Goal: Transaction & Acquisition: Purchase product/service

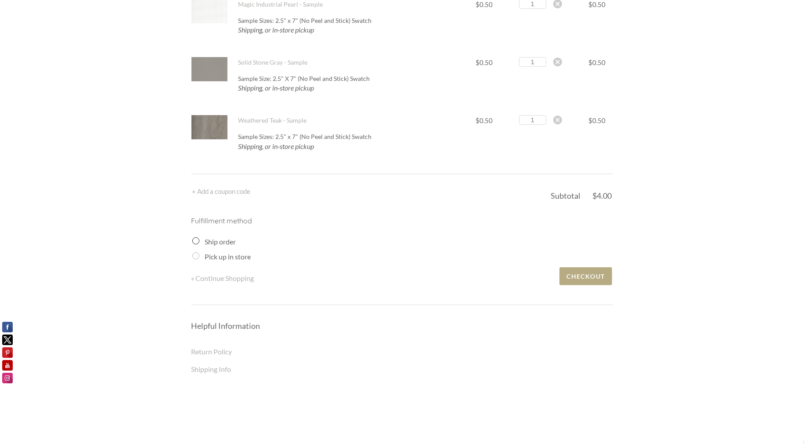
scroll to position [351, 0]
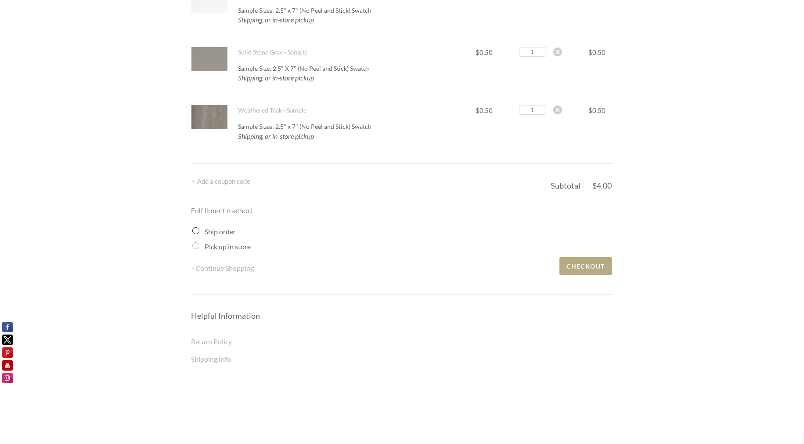
click at [214, 229] on label "Ship order" at bounding box center [220, 231] width 31 height 8
click at [199, 229] on input "Ship order" at bounding box center [195, 230] width 7 height 7
click at [195, 231] on input "Ship order" at bounding box center [195, 230] width 7 height 7
click at [195, 228] on input "Ship order" at bounding box center [195, 230] width 7 height 7
click at [195, 245] on input "Pick up in store" at bounding box center [195, 245] width 7 height 7
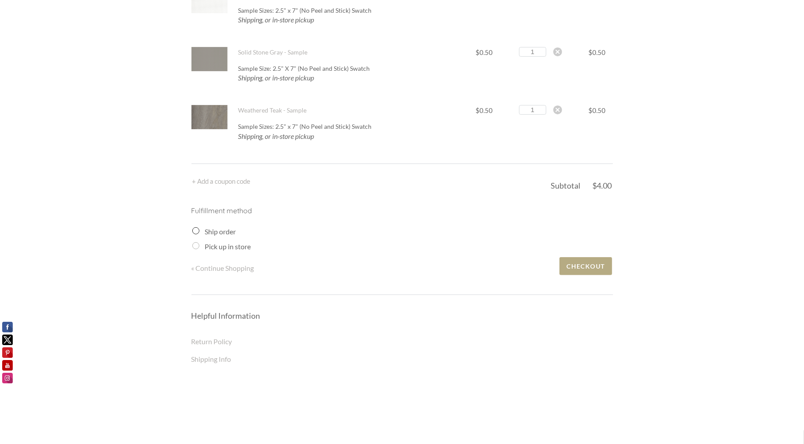
radio input "true"
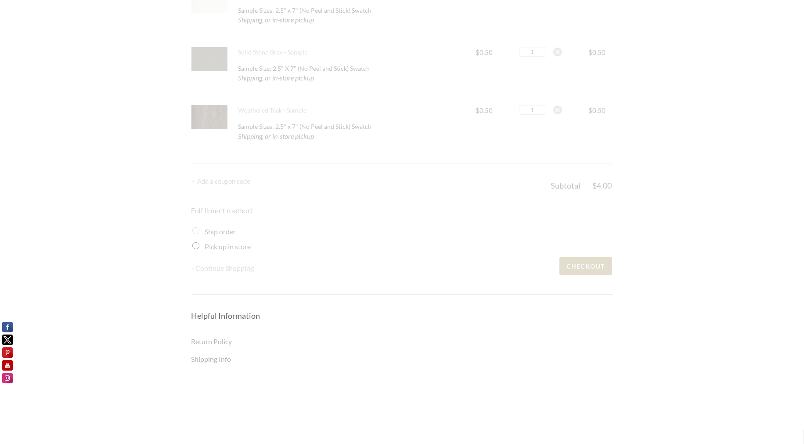
click at [196, 225] on div at bounding box center [402, 2] width 422 height 551
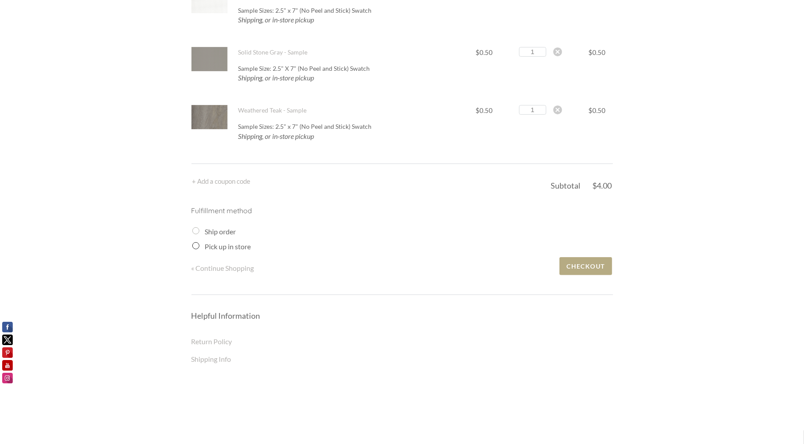
click at [192, 232] on div "Ship order" at bounding box center [402, 231] width 421 height 11
click at [194, 231] on input "Ship order" at bounding box center [195, 230] width 7 height 7
radio input "true"
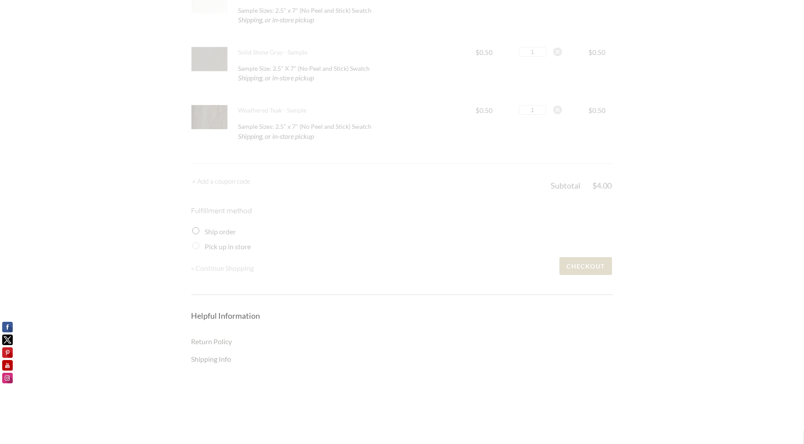
click at [199, 246] on div at bounding box center [402, 2] width 422 height 551
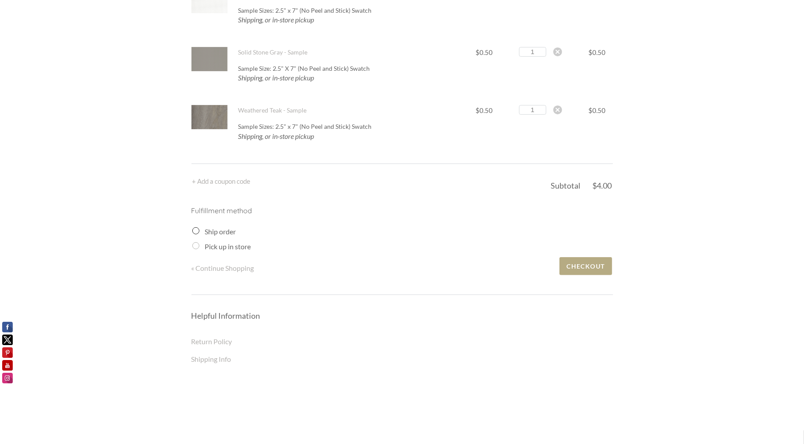
click at [197, 246] on input "Pick up in store" at bounding box center [195, 245] width 7 height 7
radio input "true"
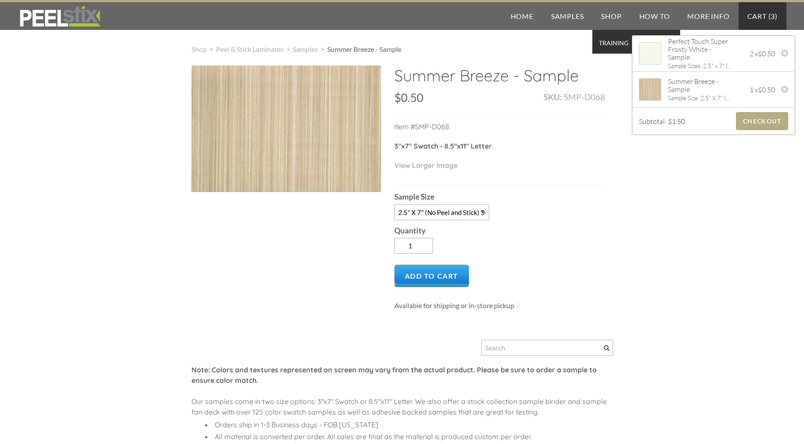
select select "2.5" X 7" (No Peel and Stick) Swatch"
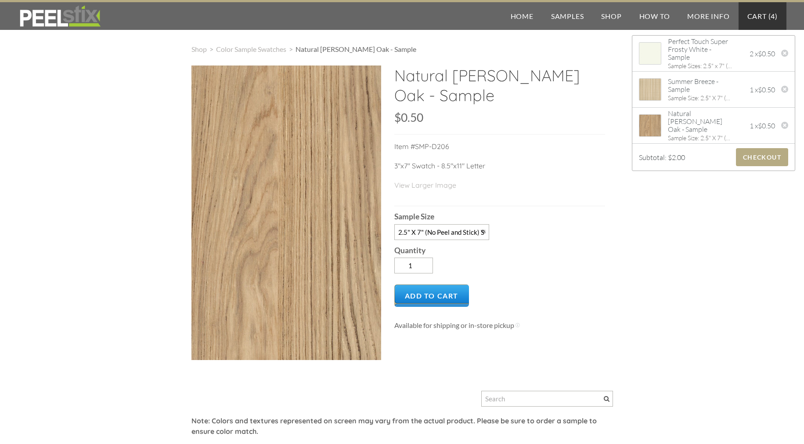
select select "2.5" X 7" (No Peel and Stick) Swatch"
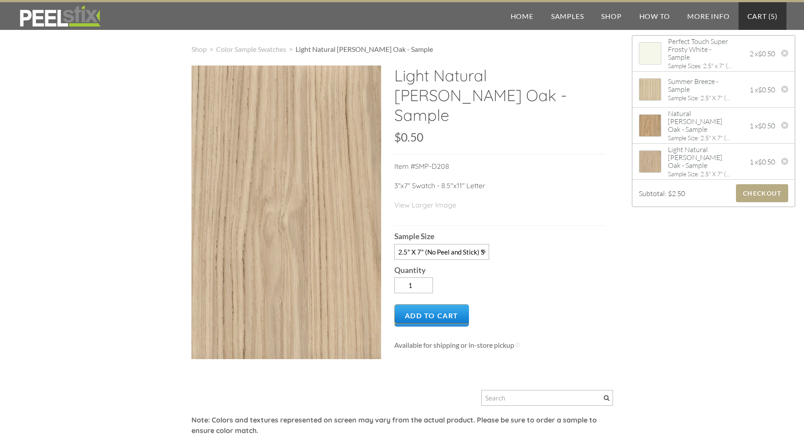
select select "2.5" X 7" (No Peel and Stick) Swatch"
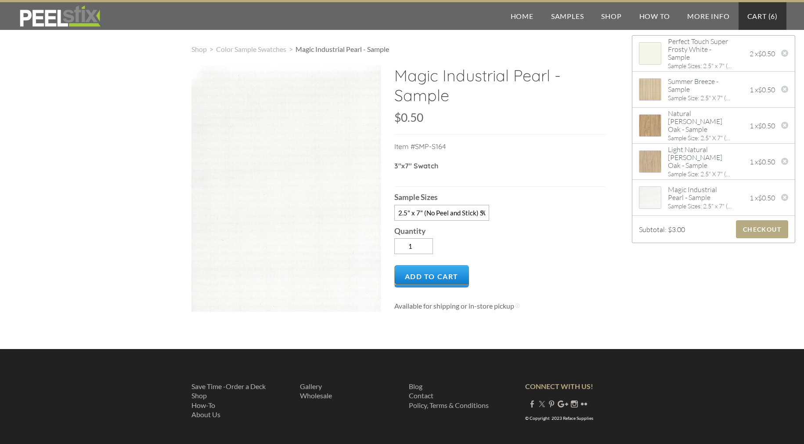
select select "2.5" x 7" (No Peel and Stick) Swatch"
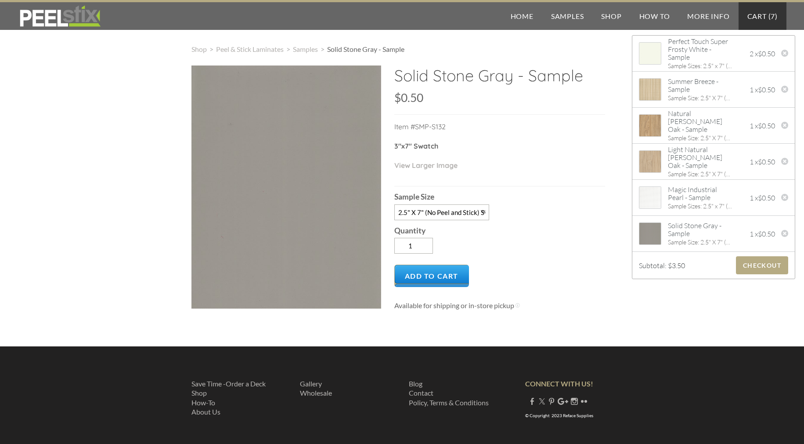
select select "2.5" X 7" (No Peel and Stick) Swatch"
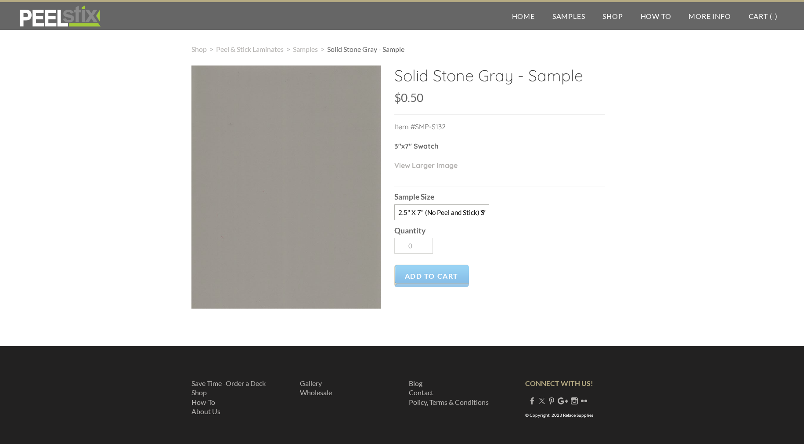
select select "2.5" X 7" (No Peel and Stick) Swatch"
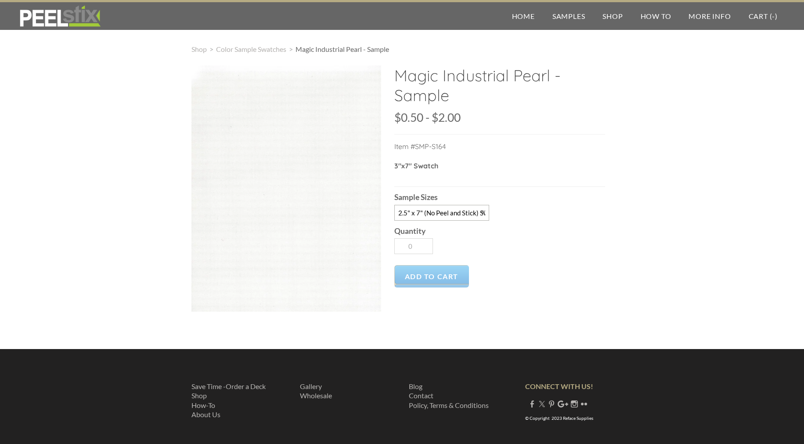
select select "2.5" x 7" (No Peel and Stick) Swatch"
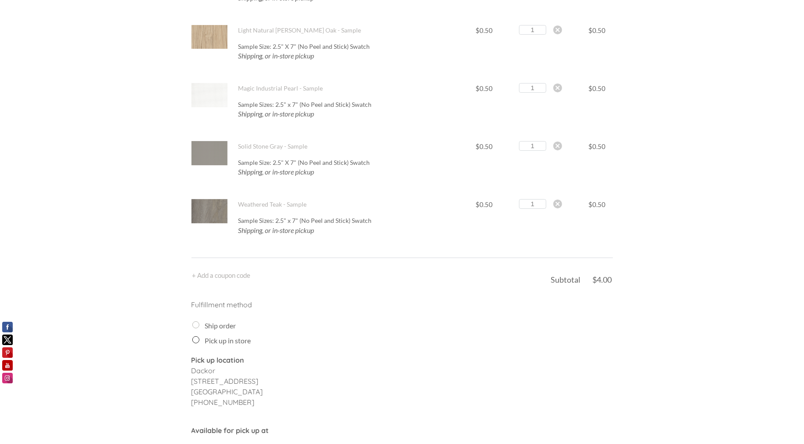
scroll to position [351, 0]
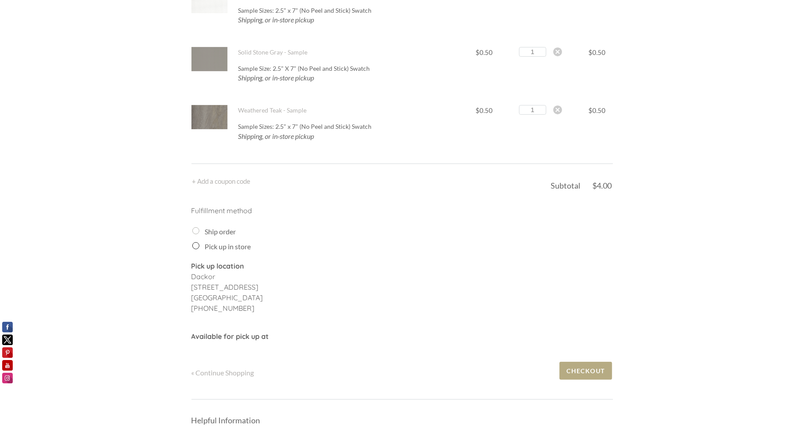
click at [197, 230] on input "Ship order" at bounding box center [195, 230] width 7 height 7
radio input "true"
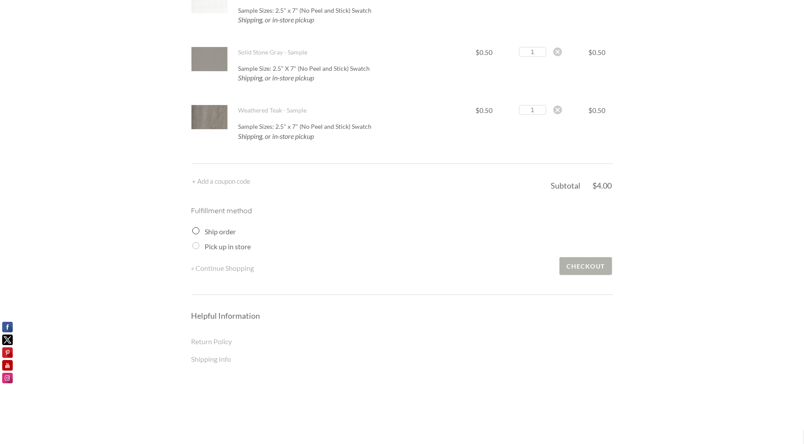
click at [576, 267] on span "Checkout" at bounding box center [586, 266] width 52 height 18
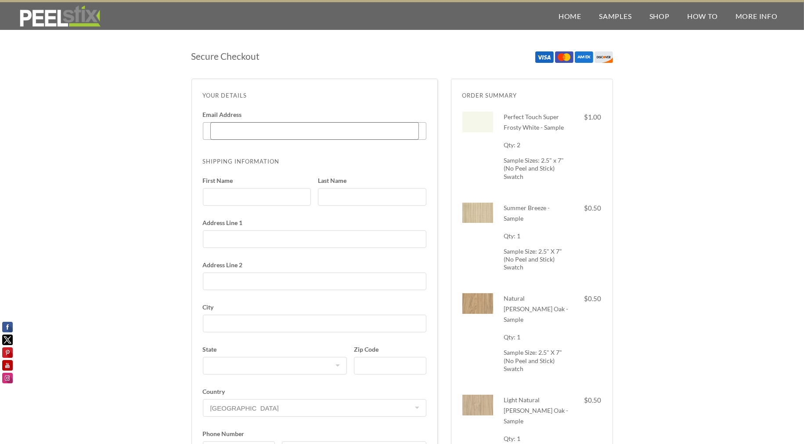
click at [284, 130] on input "Email Address Enter code" at bounding box center [314, 131] width 209 height 18
type input "[PERSON_NAME][EMAIL_ADDRESS][DOMAIN_NAME]"
type input "[PERSON_NAME]"
type input "[STREET_ADDRESS]"
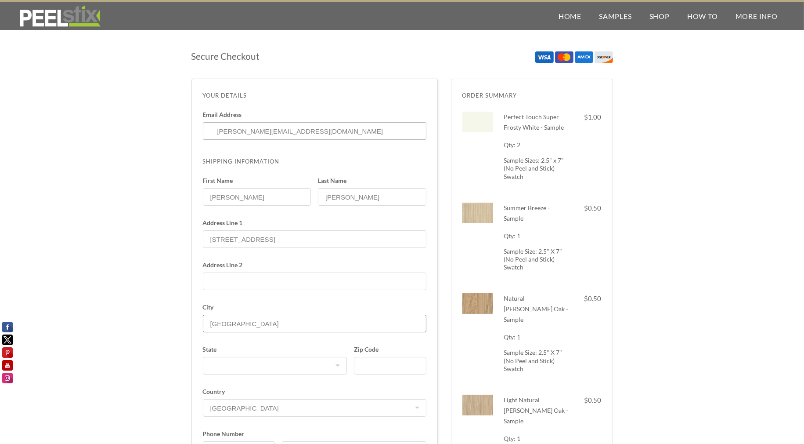
type input "[GEOGRAPHIC_DATA]"
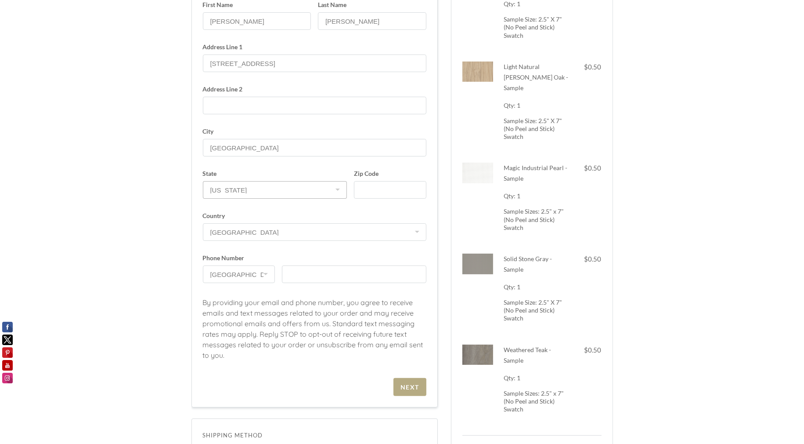
click at [248, 183] on select "[US_STATE] [US_STATE] [US_STATE] [US_STATE] [US_STATE] [US_STATE] [US_STATE] [U…" at bounding box center [275, 190] width 144 height 18
select select "IL"
click at [203, 181] on select "[US_STATE] [US_STATE] [US_STATE] [US_STATE] [US_STATE] [US_STATE] [US_STATE] [U…" at bounding box center [275, 190] width 144 height 18
click at [365, 195] on input "Zip Code" at bounding box center [390, 190] width 72 height 18
type input "60195"
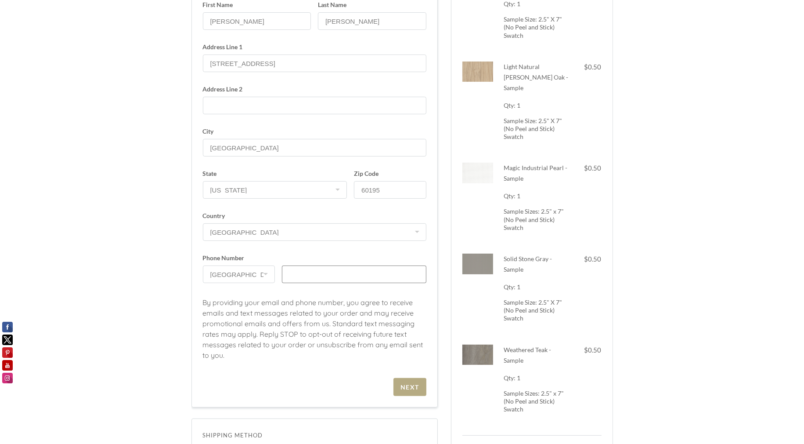
click at [307, 271] on input "text" at bounding box center [354, 274] width 144 height 18
type input "8473090791"
click at [326, 310] on p "By providing your email and phone number, you agree to receive emails and text …" at bounding box center [315, 333] width 224 height 72
click at [407, 384] on div "Next" at bounding box center [410, 386] width 19 height 7
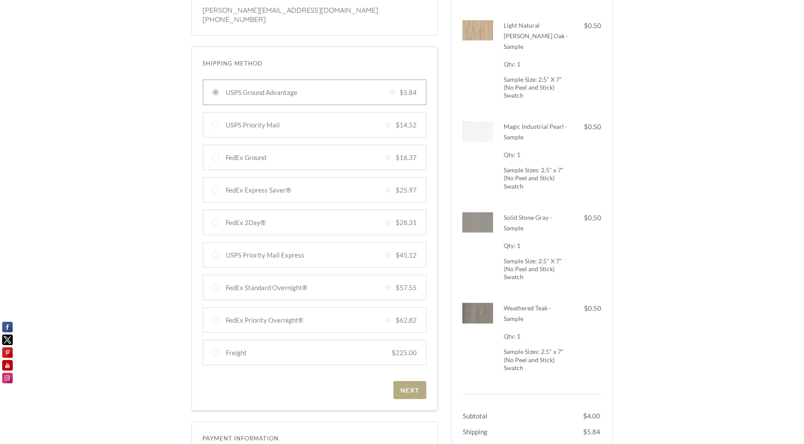
scroll to position [149, 0]
click at [404, 386] on div "Next" at bounding box center [410, 389] width 19 height 7
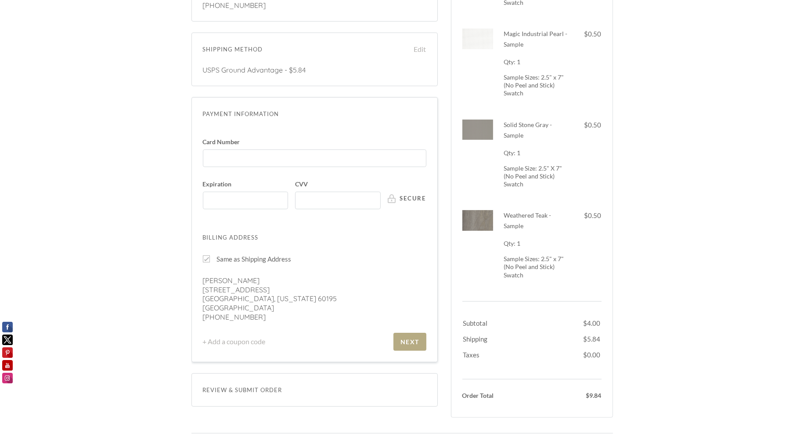
scroll to position [164, 0]
click at [416, 337] on div "Next" at bounding box center [410, 340] width 19 height 7
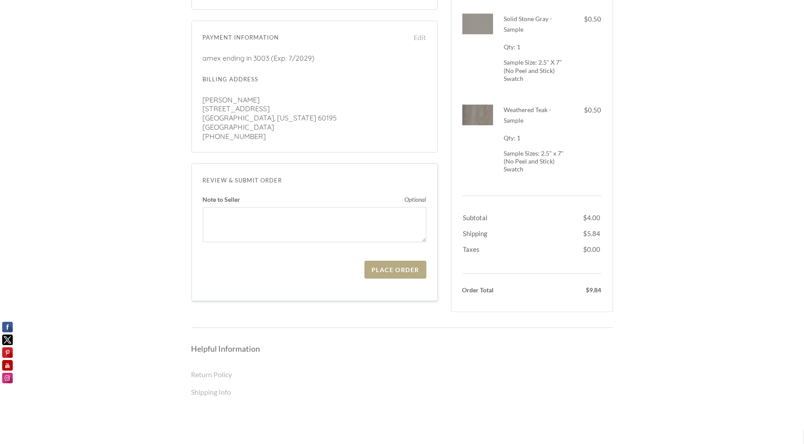
scroll to position [243, 0]
click at [408, 269] on span "Place Order" at bounding box center [395, 266] width 61 height 18
